Goal: Find specific page/section: Find specific page/section

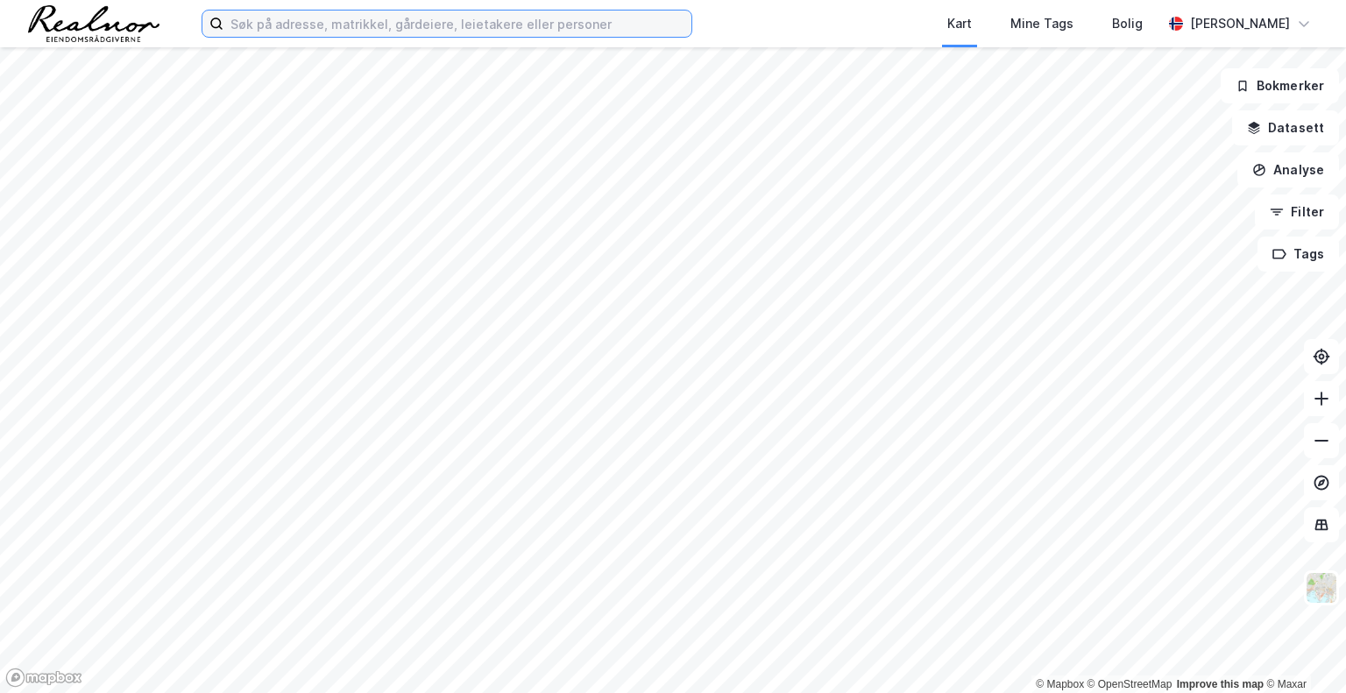
click at [376, 23] on input at bounding box center [457, 24] width 468 height 26
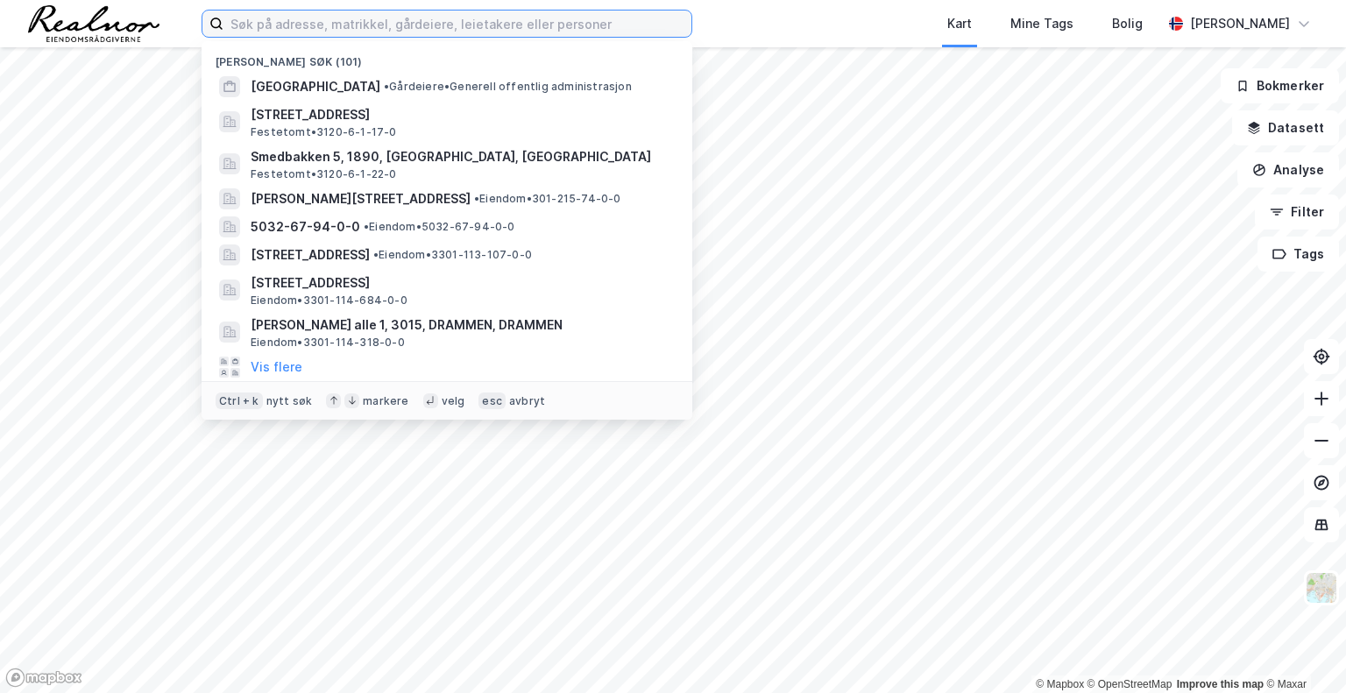
paste input "3120-8/62"
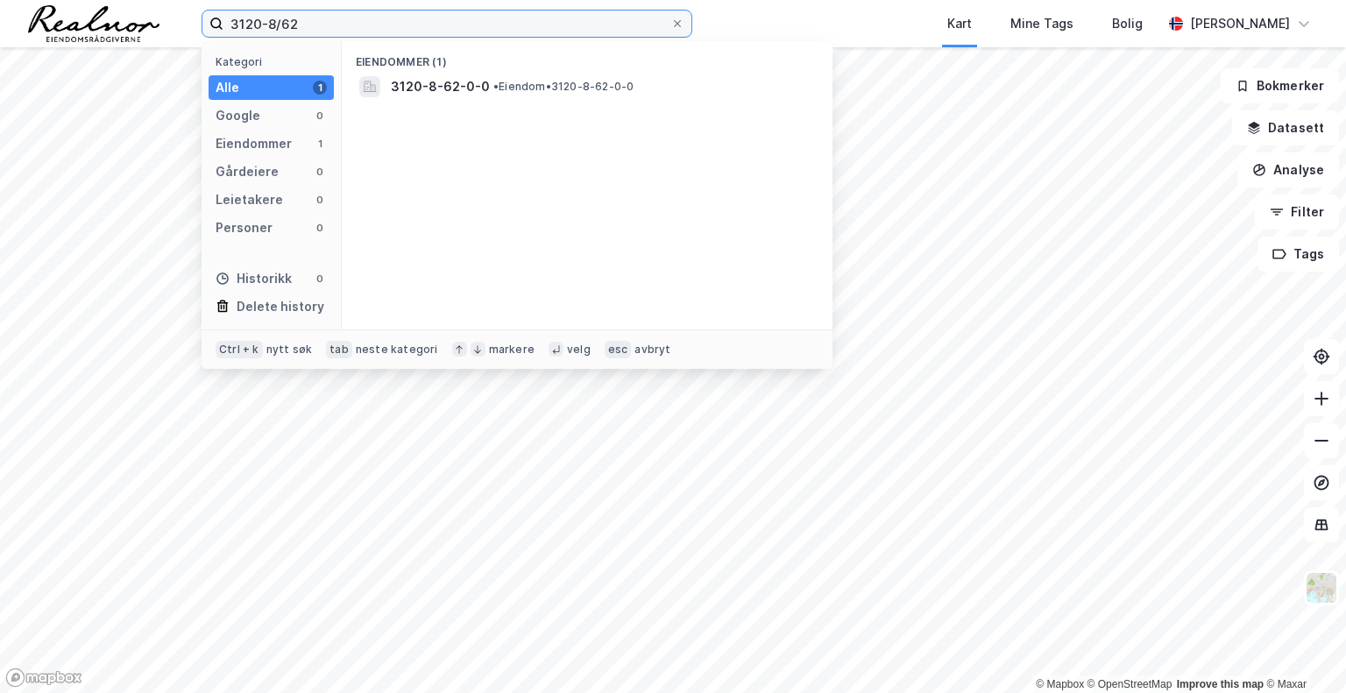
type input "3120-8/62"
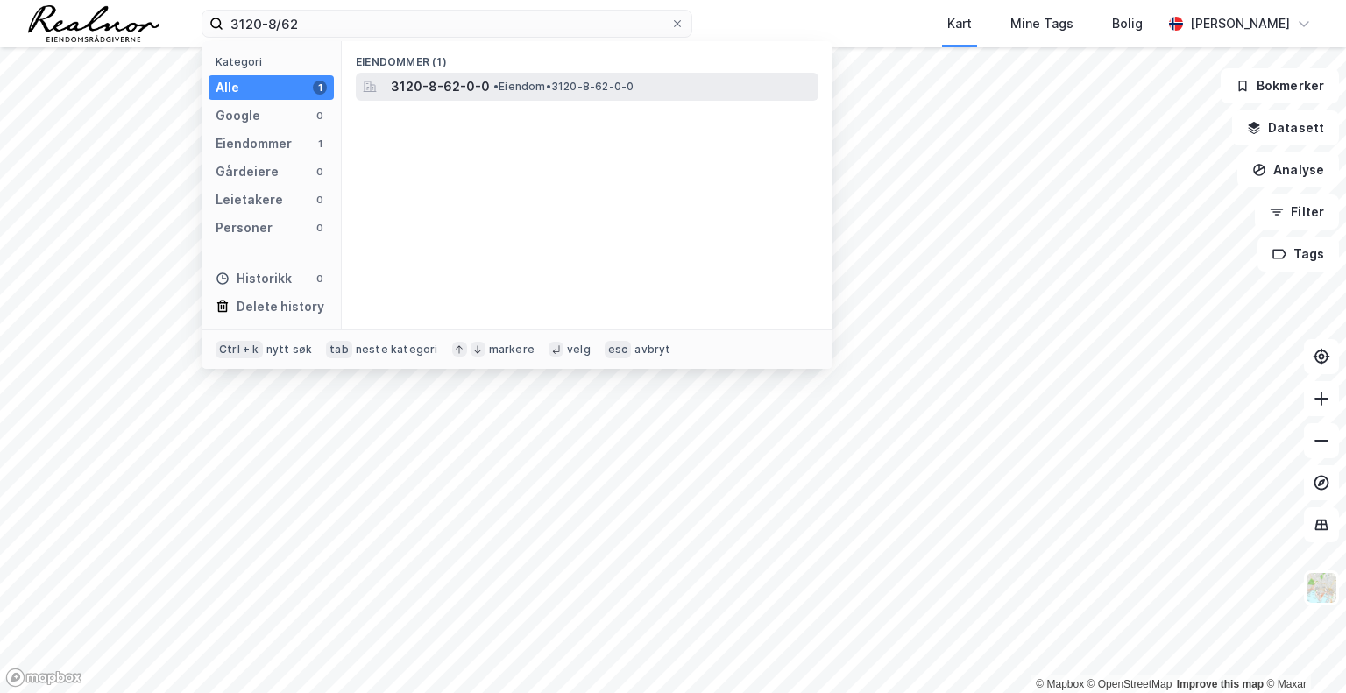
click at [502, 80] on span "• Eiendom • 3120-8-62-0-0" at bounding box center [563, 87] width 140 height 14
